Goal: Check status: Check status

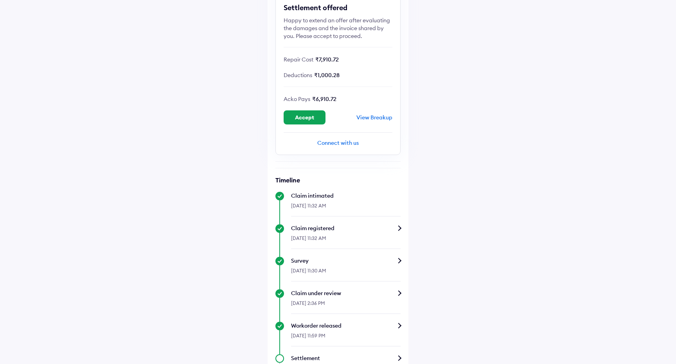
scroll to position [107, 0]
click at [323, 59] on span "₹7,910.72" at bounding box center [326, 59] width 23 height 7
click at [428, 77] on div "Help Claim status Info Settlement offered Happy to extend an offer after evalua…" at bounding box center [338, 192] width 676 height 599
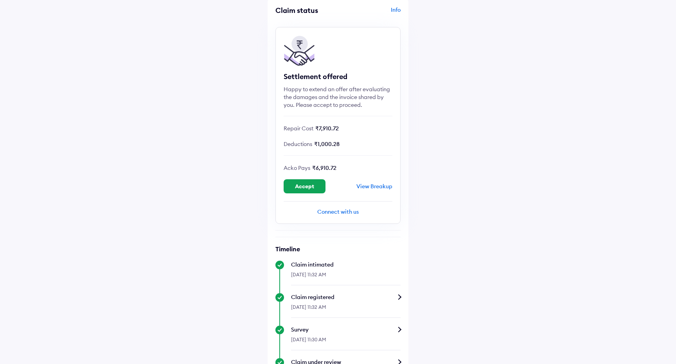
scroll to position [0, 0]
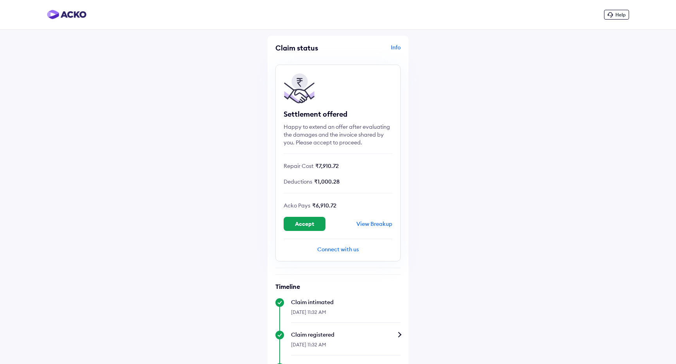
click at [302, 113] on div "Settlement offered" at bounding box center [337, 113] width 109 height 9
click at [331, 114] on div "Settlement offered" at bounding box center [337, 113] width 109 height 9
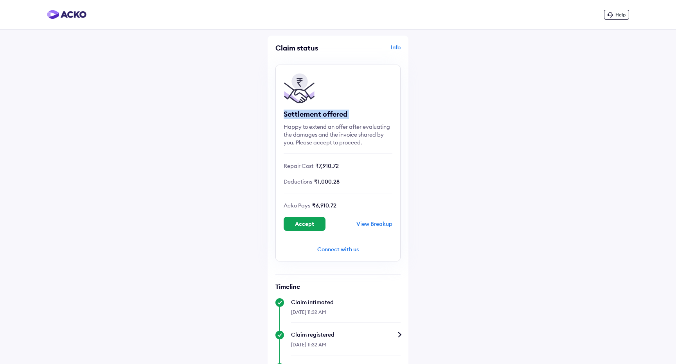
click at [315, 114] on div "Settlement offered" at bounding box center [337, 113] width 109 height 9
click at [414, 116] on div "Help Claim status Info Settlement offered Happy to extend an offer after evalua…" at bounding box center [338, 299] width 676 height 599
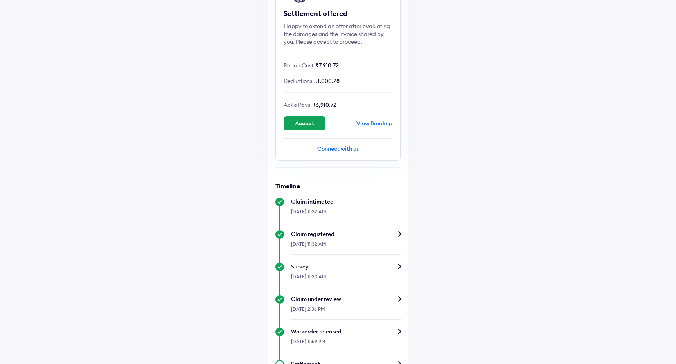
scroll to position [98, 0]
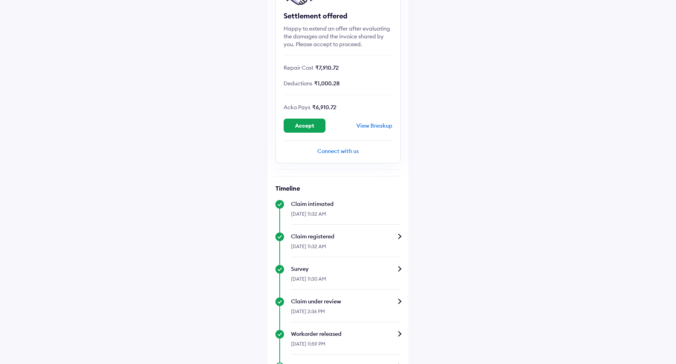
click at [376, 126] on div "View Breakup" at bounding box center [374, 125] width 36 height 7
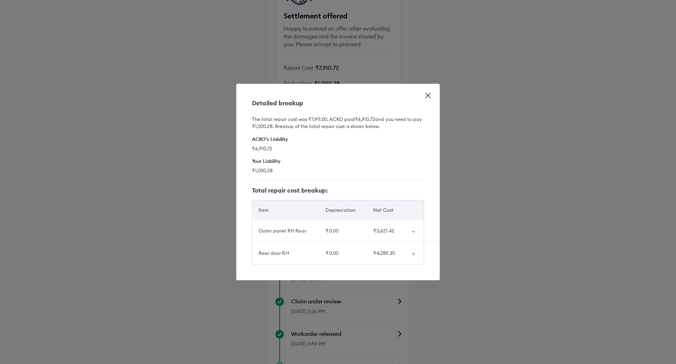
click at [412, 253] on icon "customized table" at bounding box center [413, 254] width 3 height 2
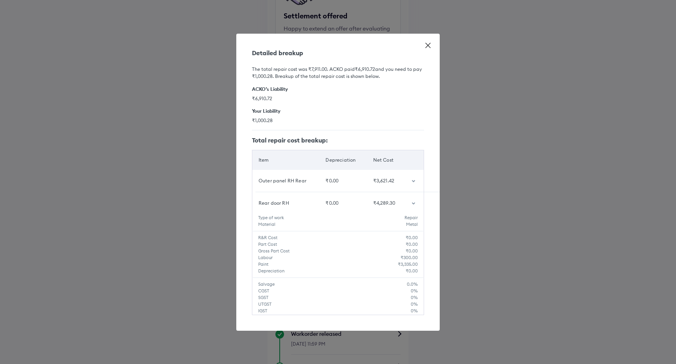
click at [427, 43] on icon at bounding box center [428, 45] width 8 height 8
